Goal: Contribute content: Add original content to the website for others to see

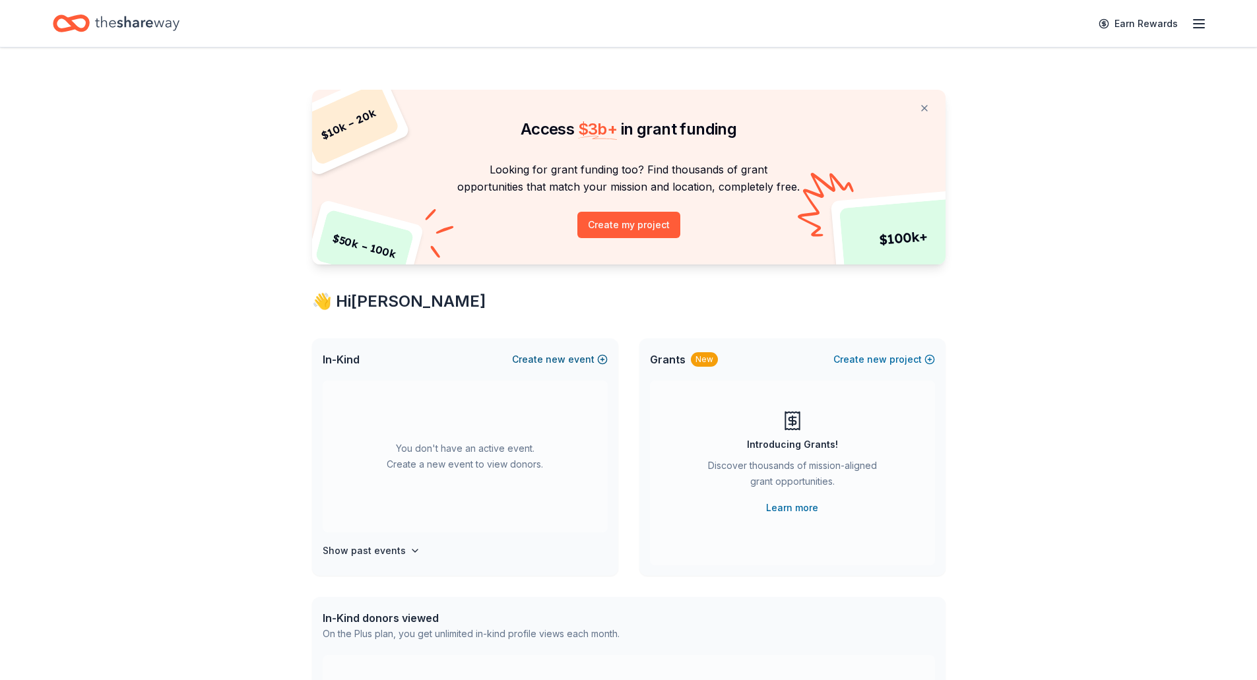
click at [563, 359] on span "new" at bounding box center [555, 360] width 20 height 16
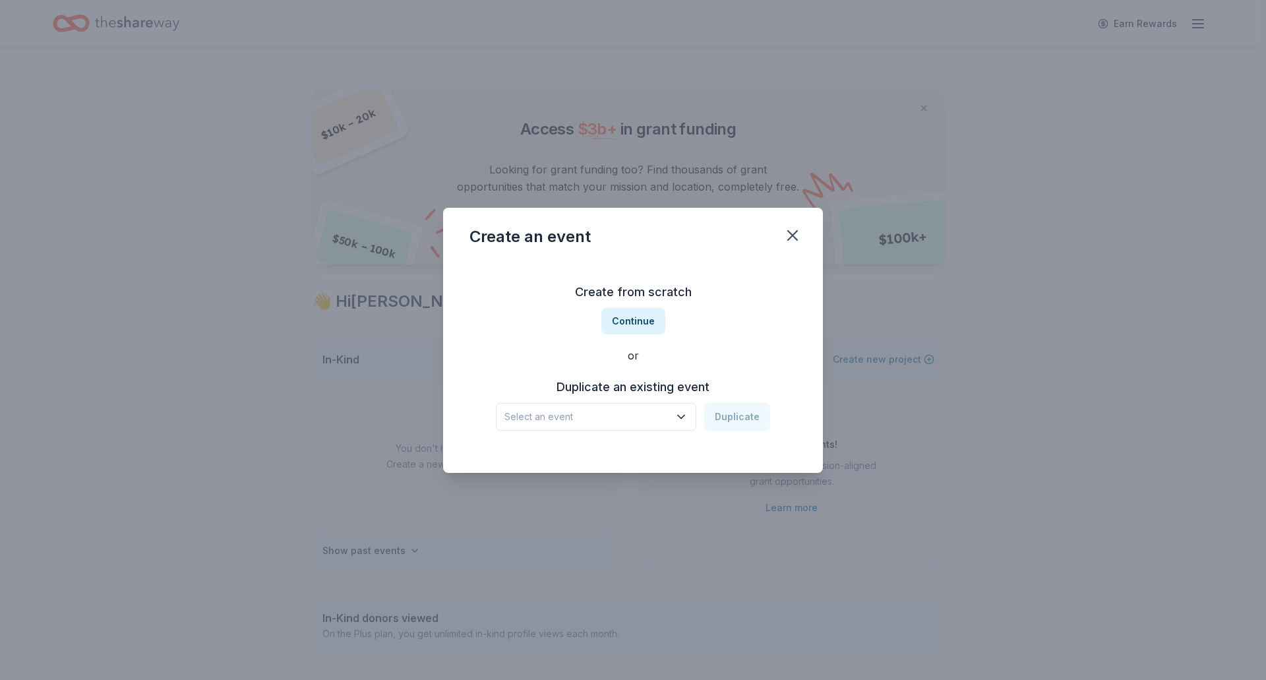
click at [682, 420] on icon "button" at bounding box center [681, 416] width 13 height 13
click at [634, 447] on div "A Lab for Life Beach Pawty [DATE] · OK" at bounding box center [597, 460] width 197 height 42
click at [744, 420] on button "Duplicate" at bounding box center [737, 417] width 66 height 28
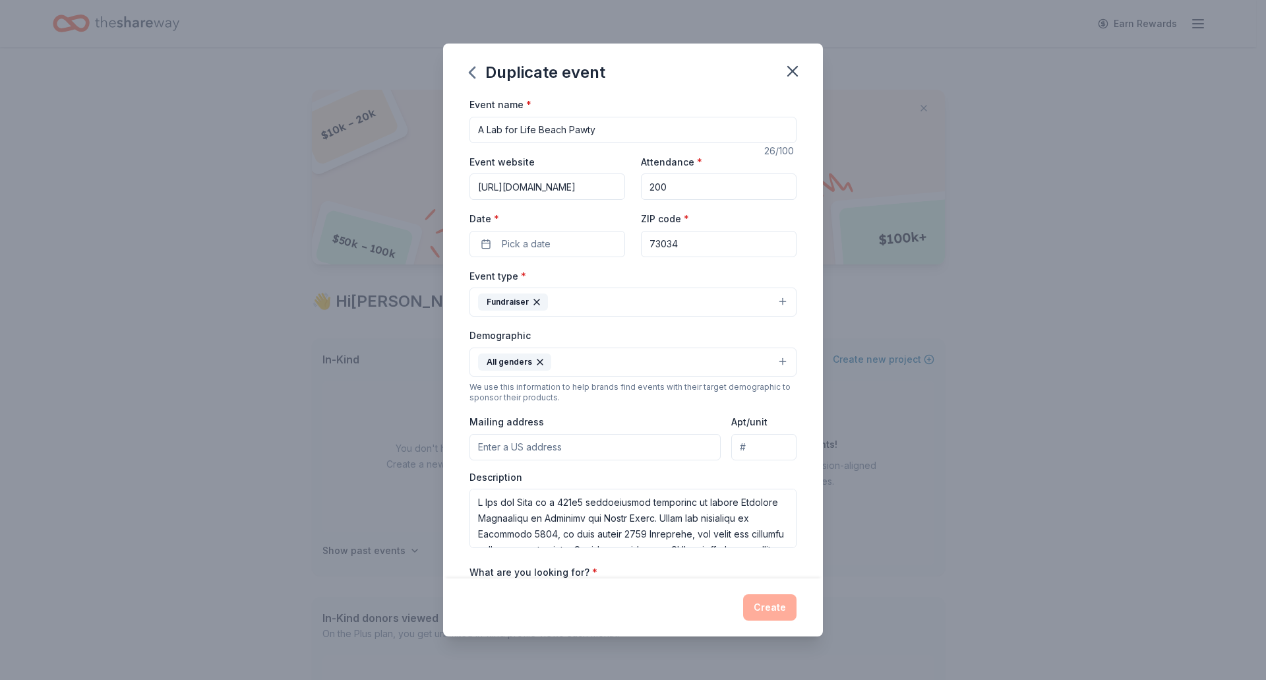
drag, startPoint x: 600, startPoint y: 130, endPoint x: 539, endPoint y: 125, distance: 60.9
click at [539, 125] on input "A Lab for Life Beach Pawty" at bounding box center [633, 130] width 327 height 26
type input "A Lab for Life HOWL-O-WEEN"
click at [571, 231] on button "Pick a date" at bounding box center [548, 244] width 156 height 26
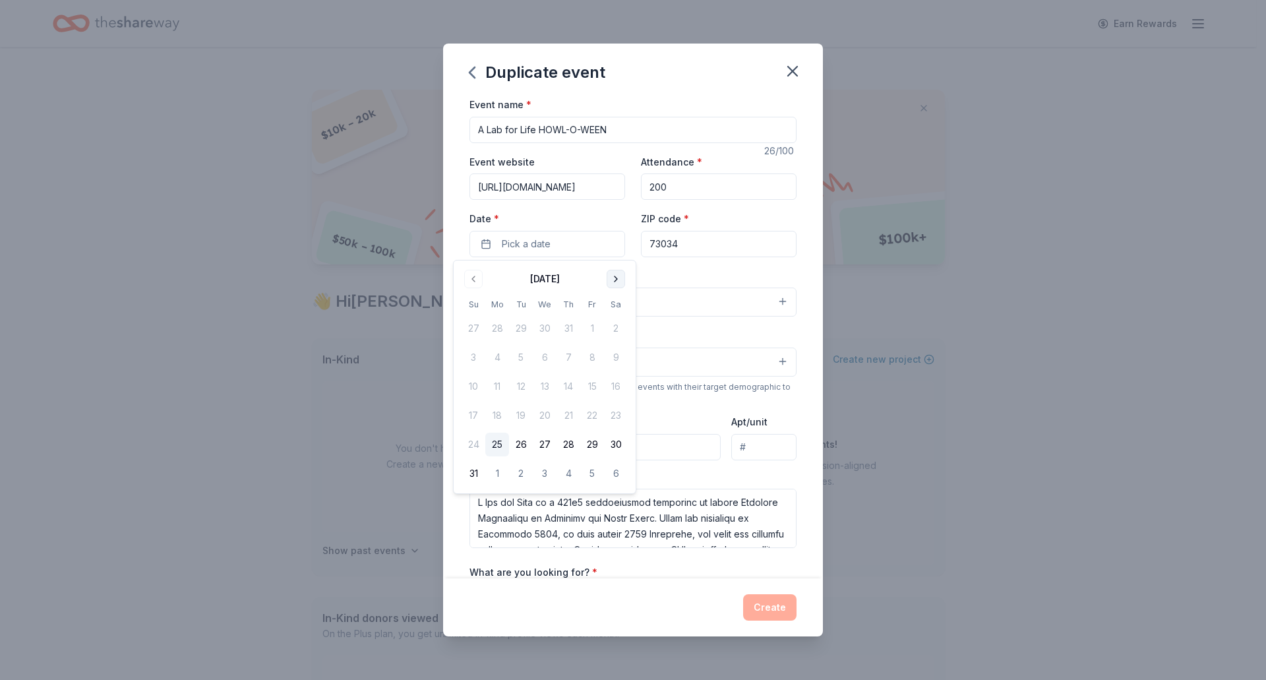
click at [621, 280] on button "Go to next month" at bounding box center [616, 279] width 18 height 18
click at [620, 420] on button "25" at bounding box center [616, 416] width 24 height 24
click at [700, 245] on input "73034" at bounding box center [719, 244] width 156 height 26
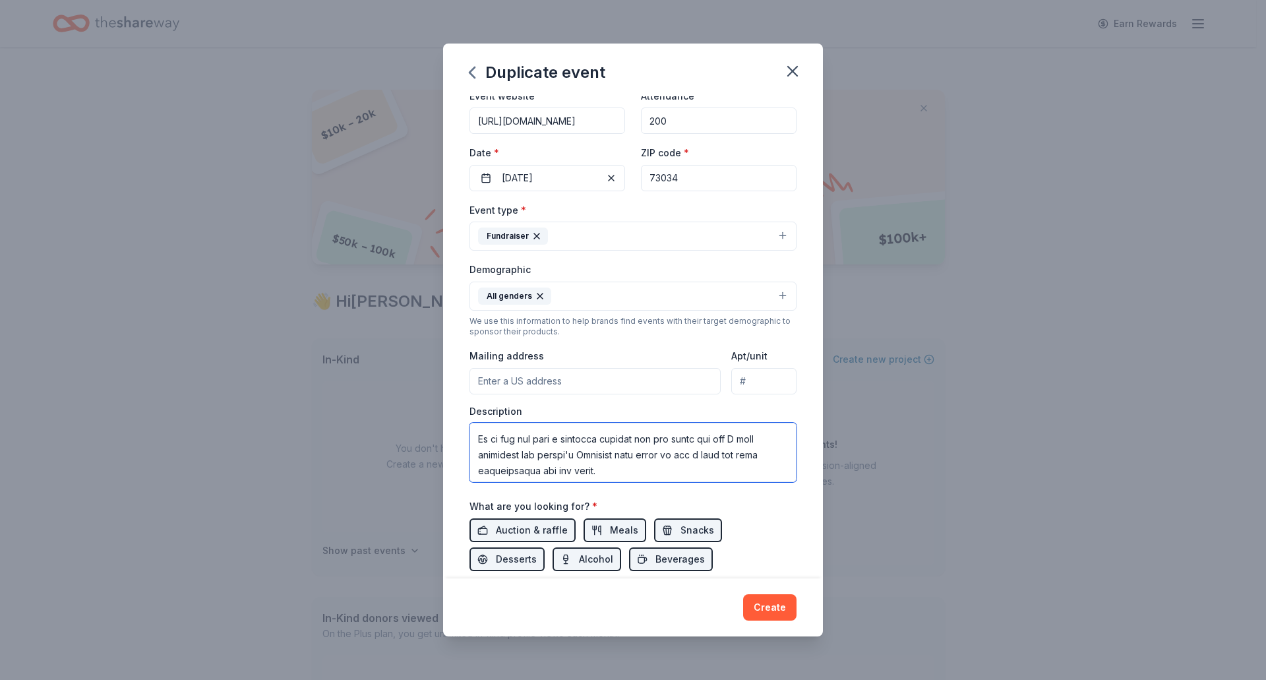
scroll to position [364, 0]
drag, startPoint x: 476, startPoint y: 454, endPoint x: 742, endPoint y: 497, distance: 269.3
click at [741, 497] on div "Event name * A Lab for Life HOWL-O-WEEN 26 /100 Event website [URL][DOMAIN_NAME…" at bounding box center [633, 336] width 327 height 612
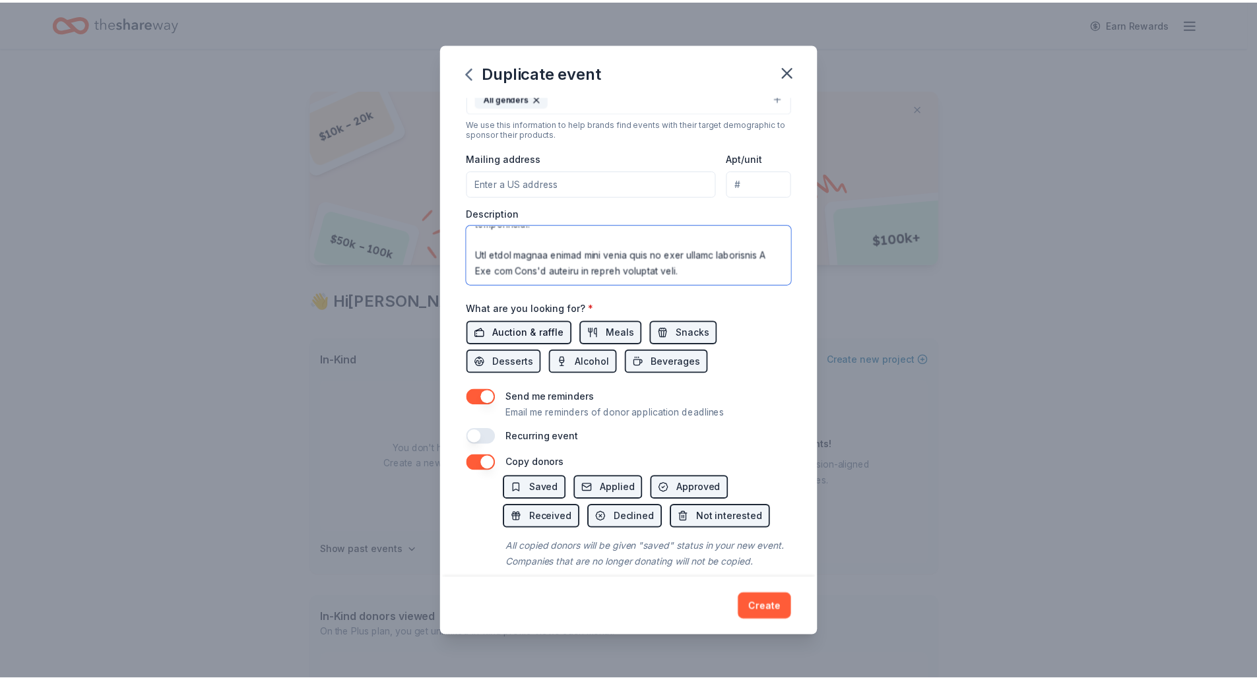
scroll to position [296, 0]
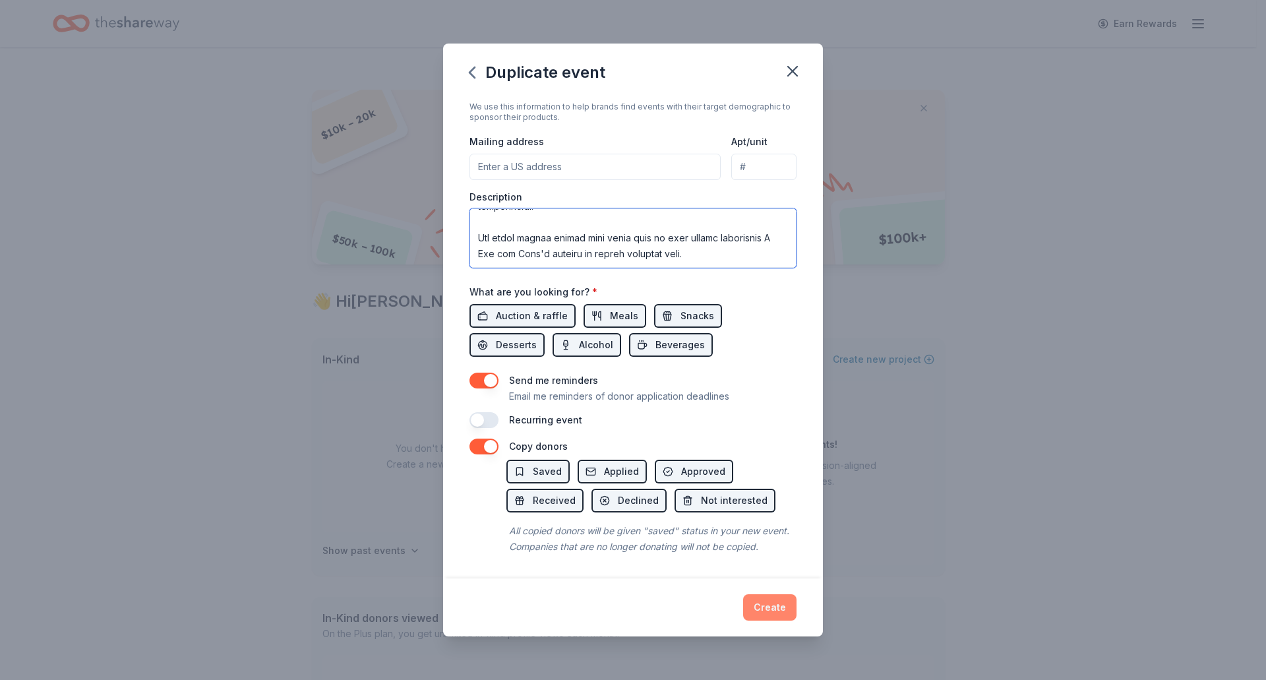
type textarea "L Ips dol Sita co a 864e8 seddoeiusmod temporinc ut labore Etdolore Magnaaliqu …"
click at [779, 609] on button "Create" at bounding box center [769, 607] width 53 height 26
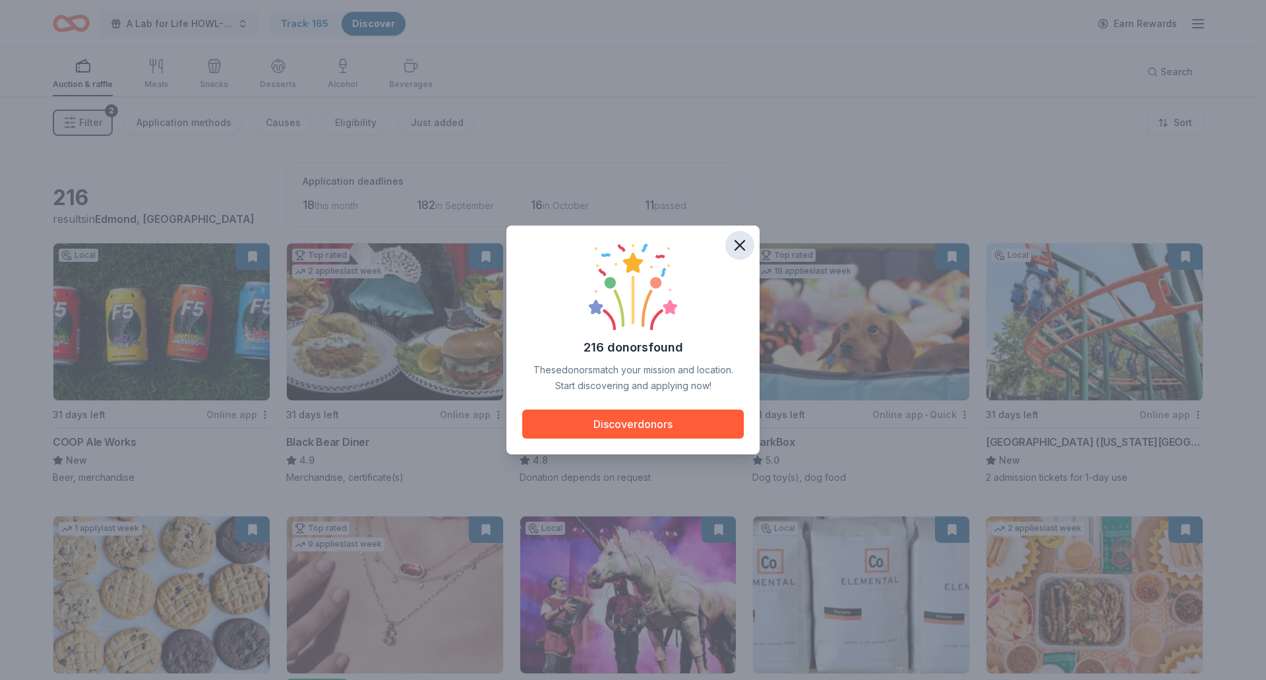
click at [743, 242] on icon "button" at bounding box center [739, 245] width 9 height 9
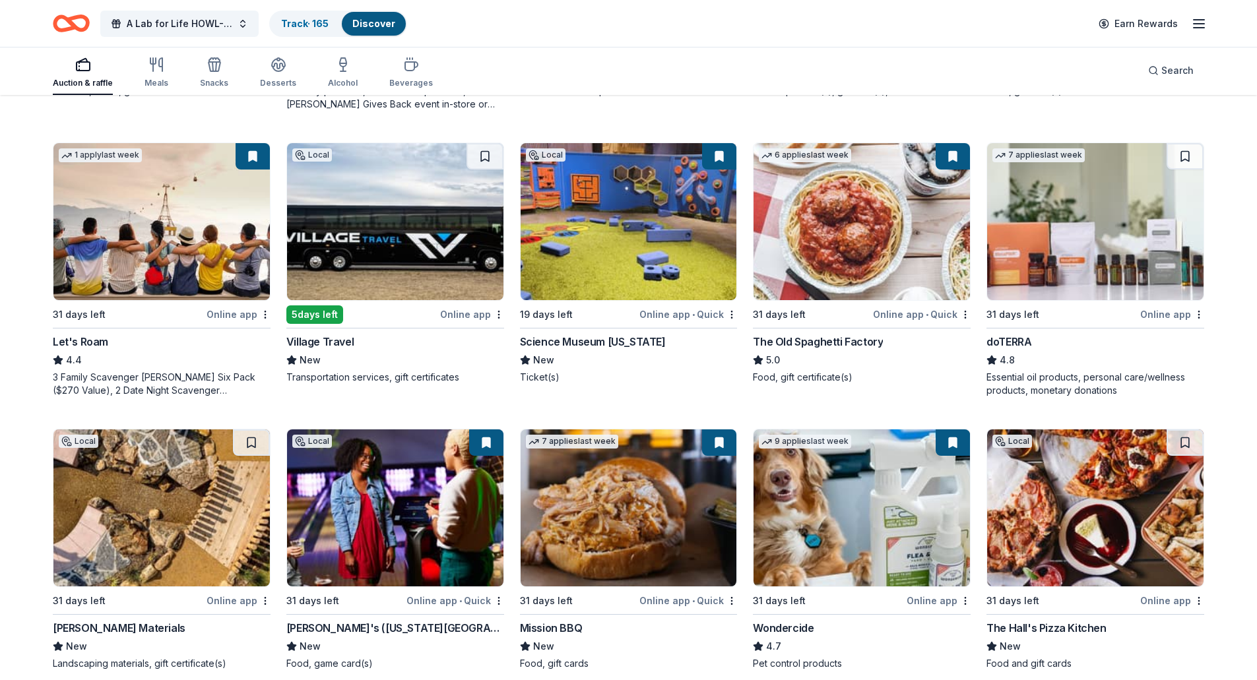
scroll to position [792, 0]
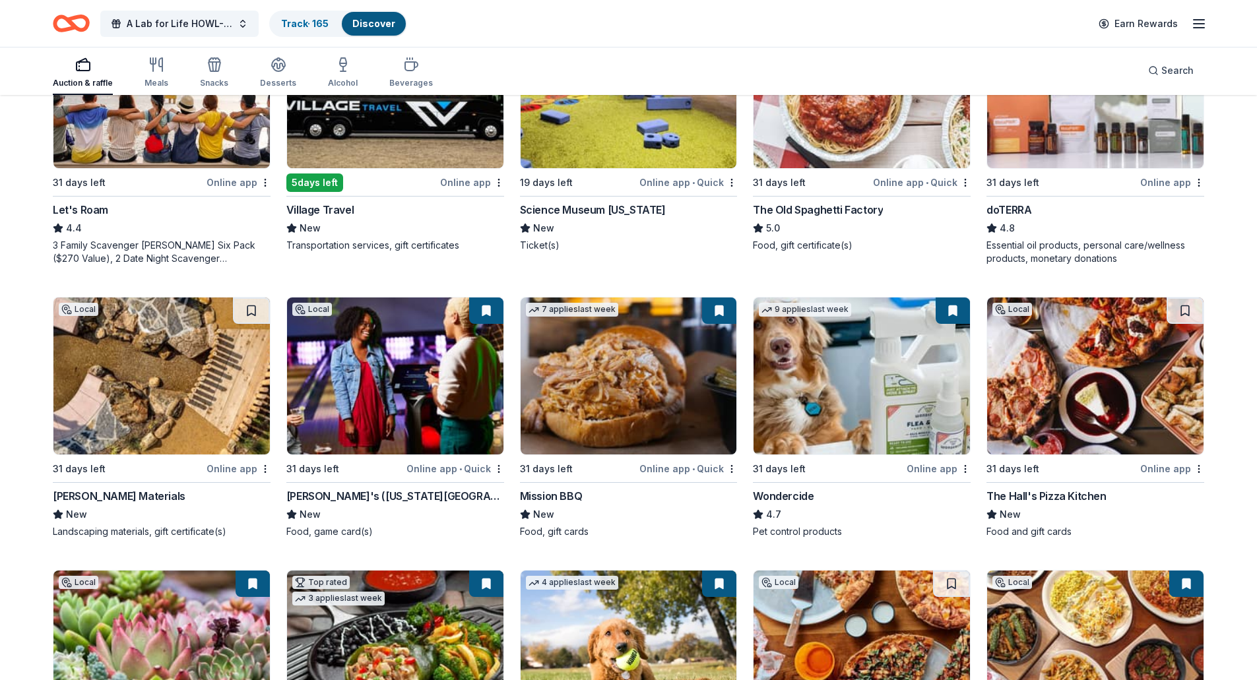
click at [187, 384] on img at bounding box center [161, 375] width 216 height 157
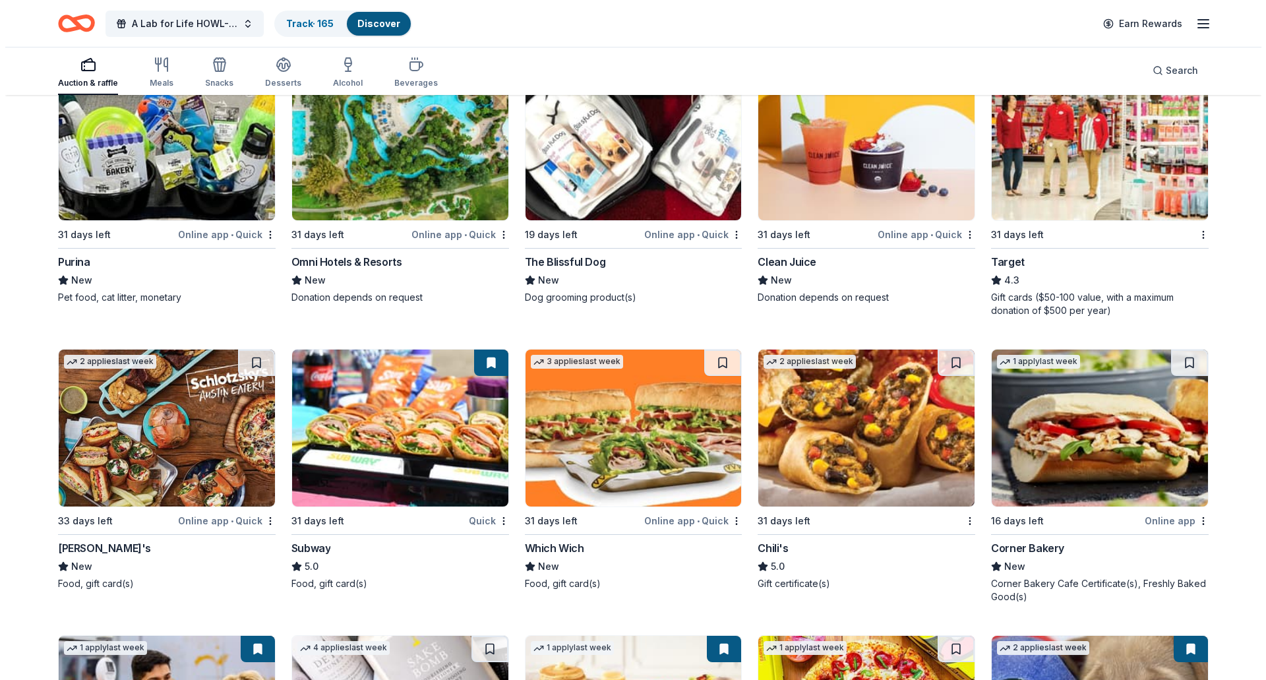
scroll to position [7320, 0]
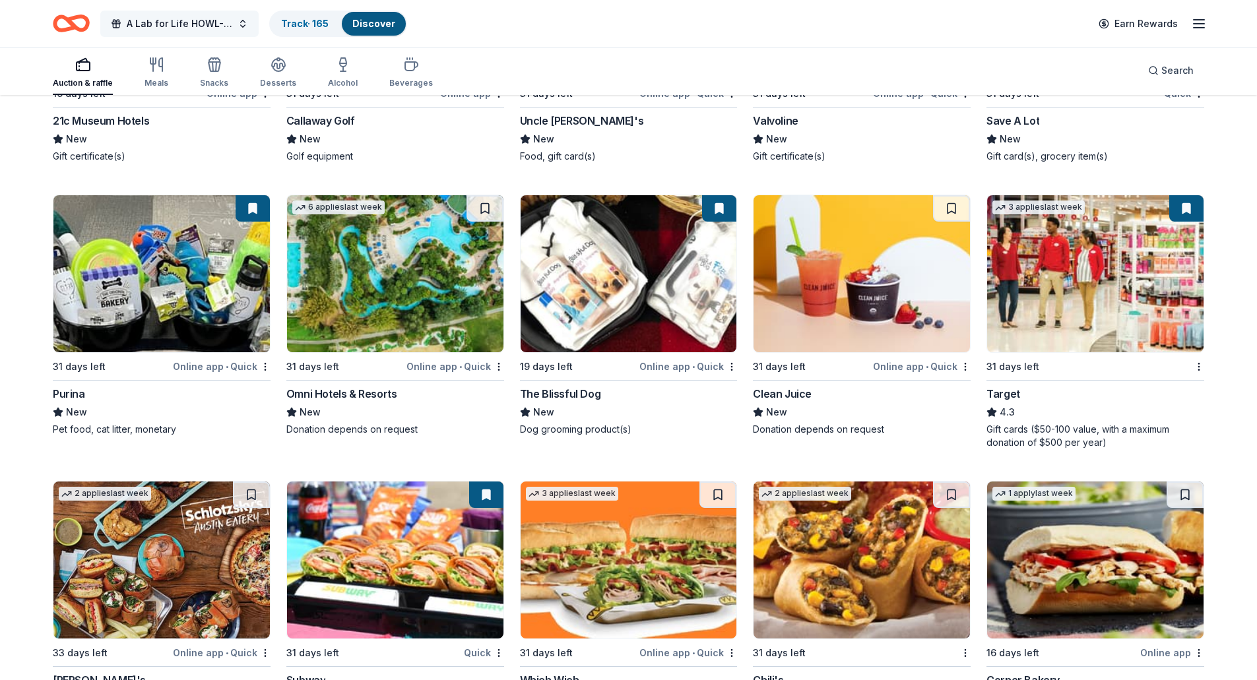
click at [218, 27] on span "A Lab for Life HOWL-O-WEEN" at bounding box center [180, 24] width 106 height 16
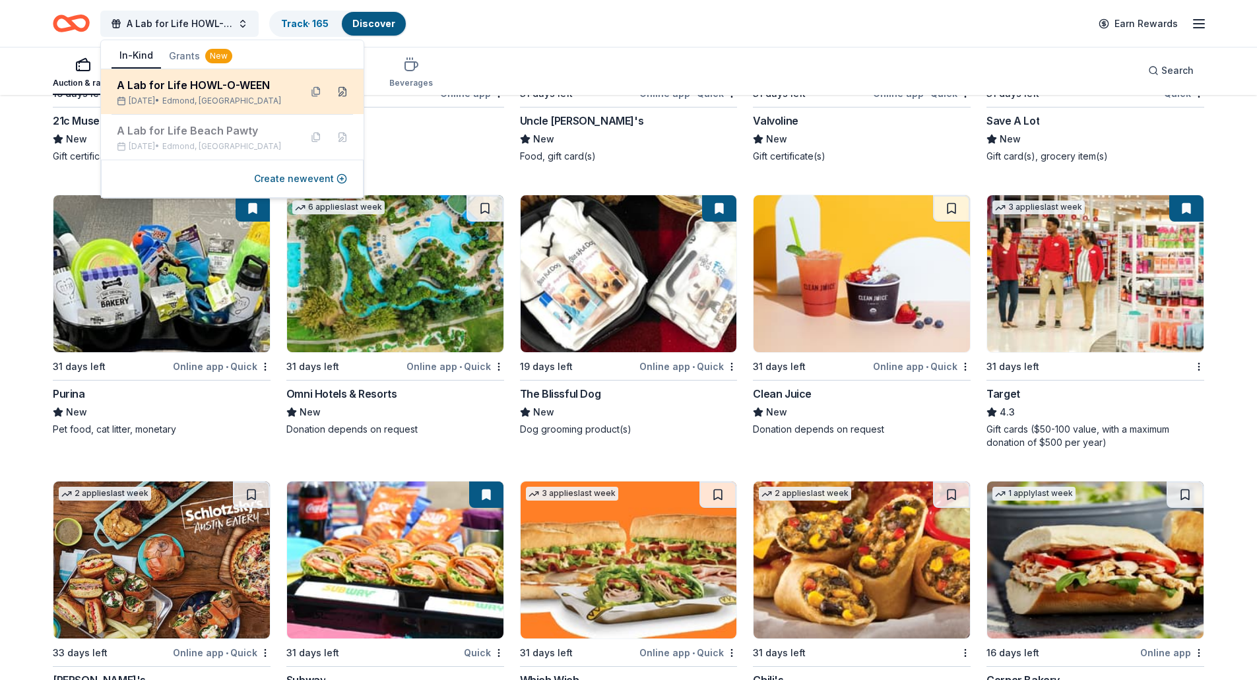
click at [342, 92] on button at bounding box center [342, 91] width 21 height 21
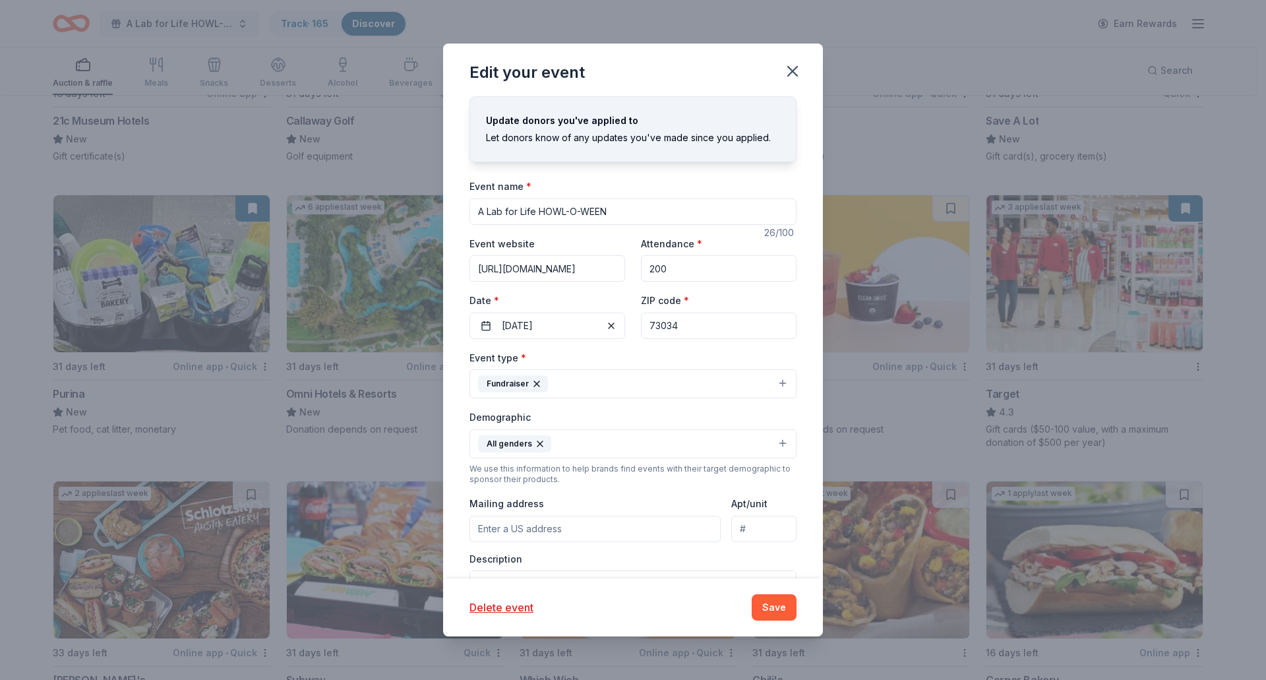
click at [617, 205] on input "A Lab for Life HOWL-O-WEEN" at bounding box center [633, 212] width 327 height 26
drag, startPoint x: 619, startPoint y: 208, endPoint x: 541, endPoint y: 200, distance: 78.2
click at [541, 200] on input "A Lab for Life HOWL-O-WEEN" at bounding box center [633, 212] width 327 height 26
type input "A Lab for Life Ha"
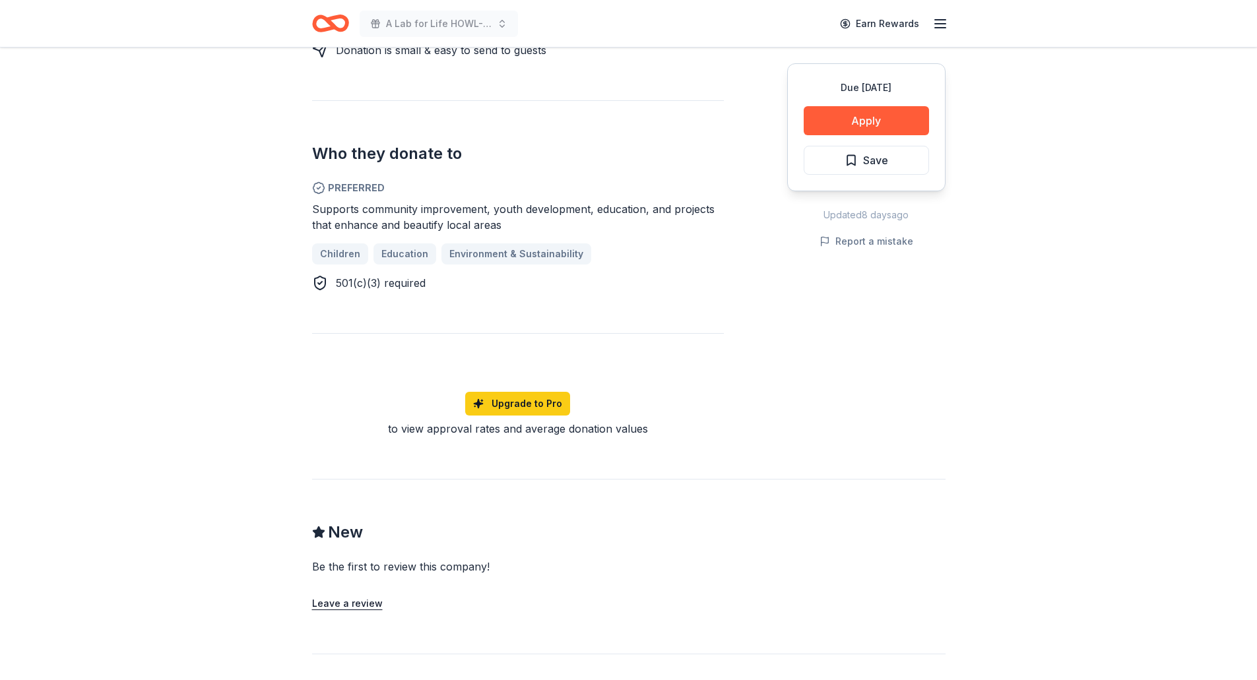
scroll to position [726, 0]
